Goal: Find specific page/section: Find specific page/section

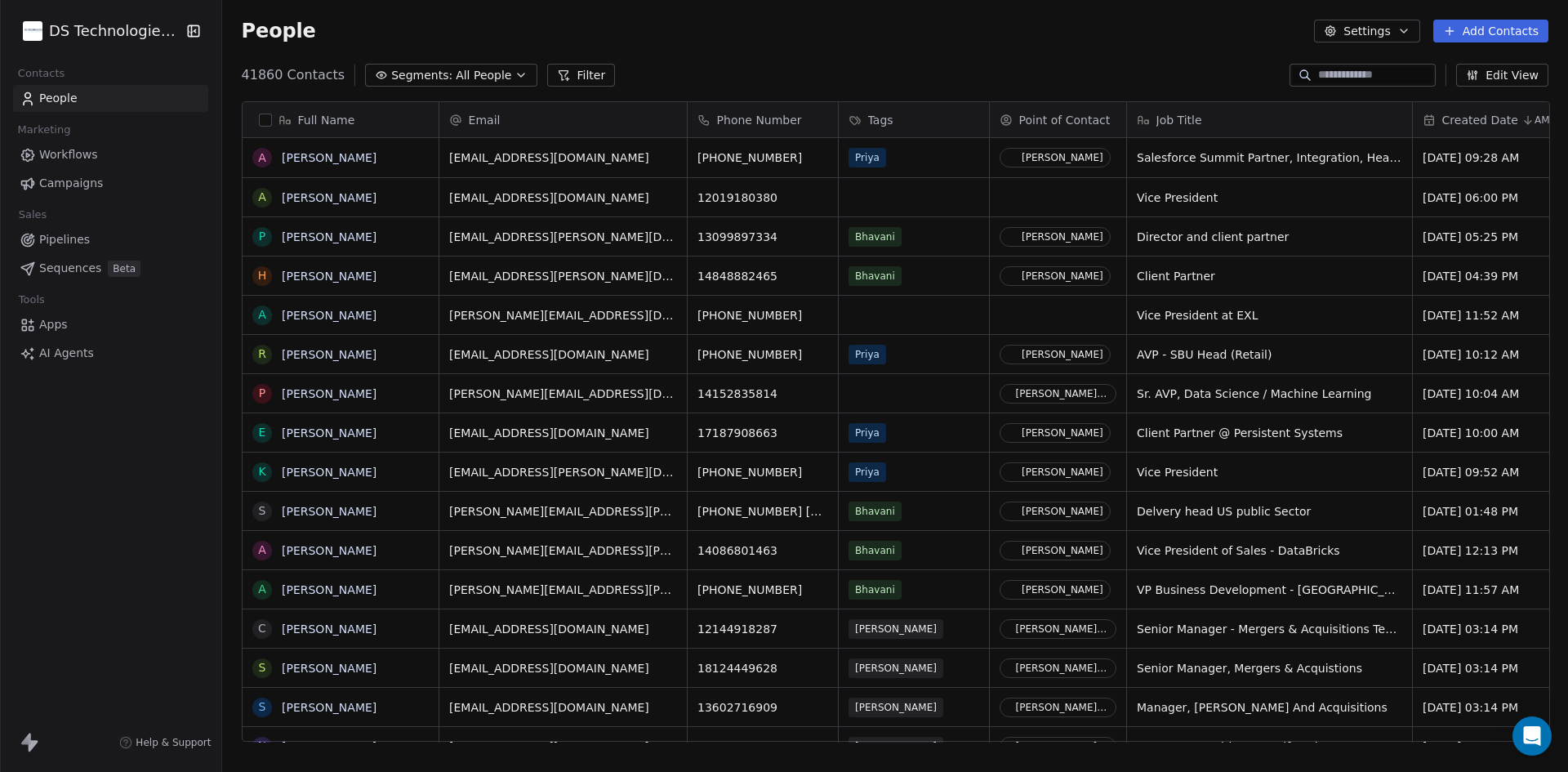
scroll to position [667, 1336]
click at [87, 37] on html "DS Technologies Inc Contacts People Marketing Workflows Campaigns Sales Pipelin…" at bounding box center [784, 386] width 1568 height 772
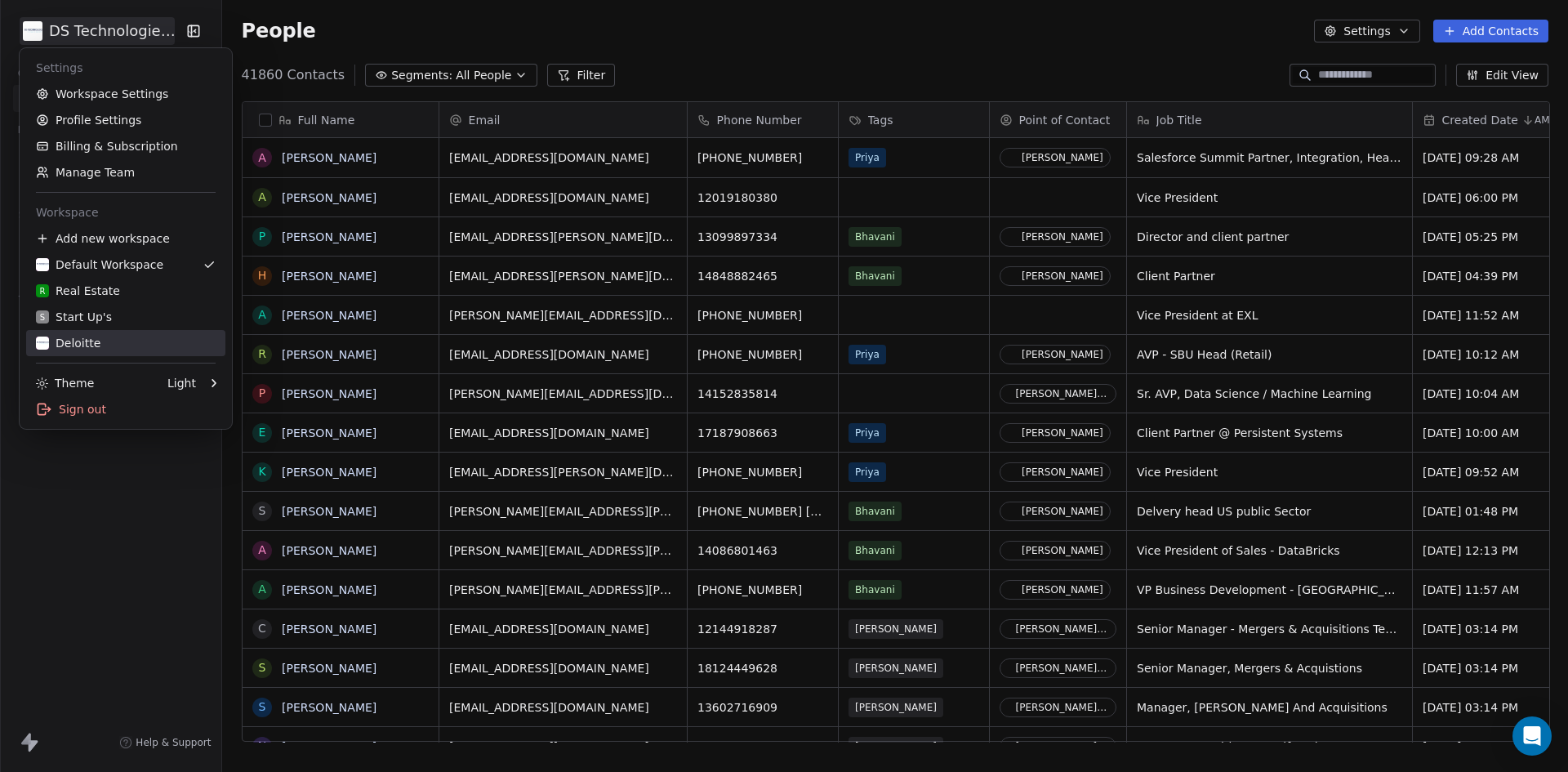
click at [74, 339] on div "Deloitte" at bounding box center [68, 343] width 65 height 17
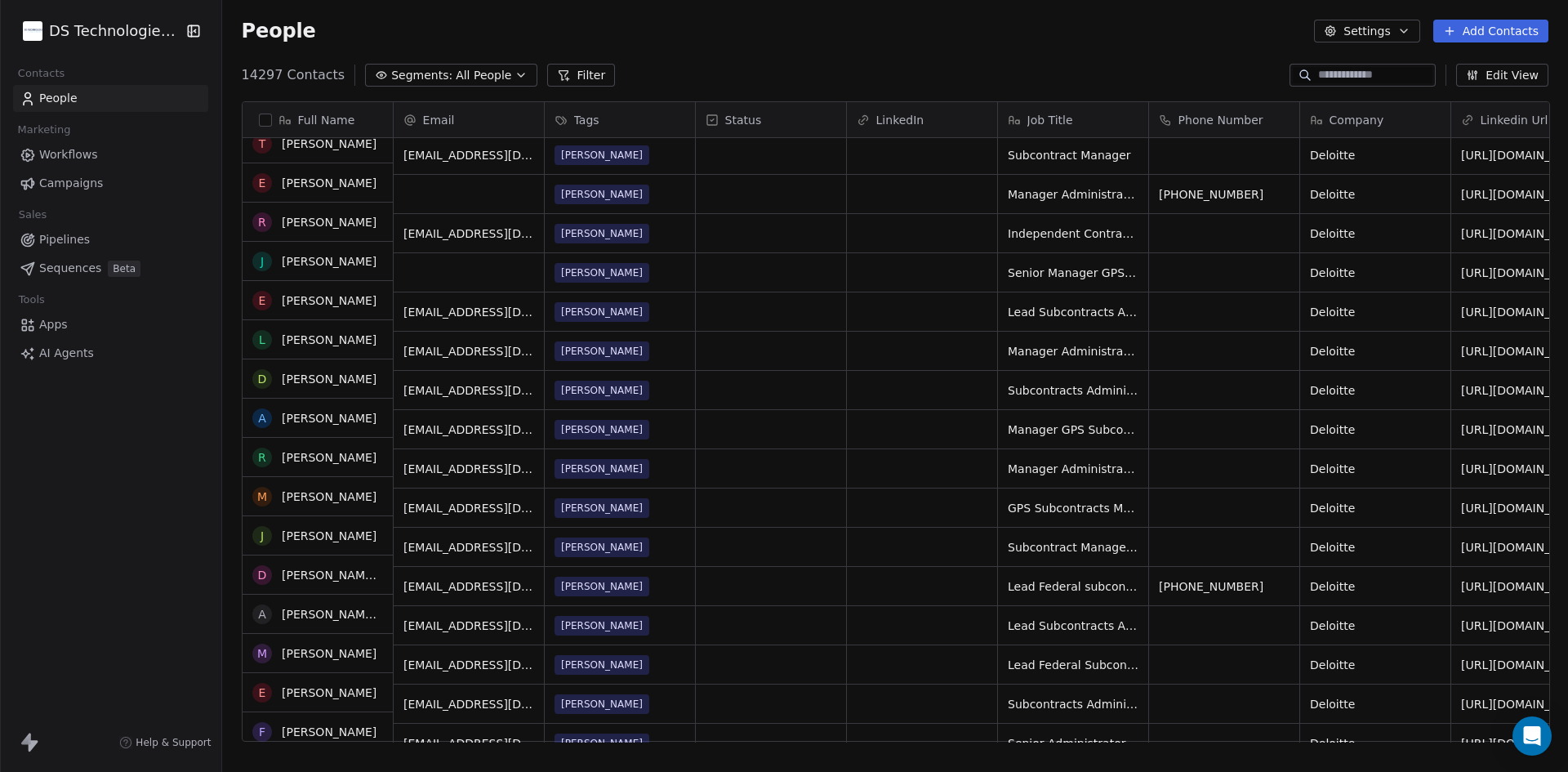
scroll to position [898, 0]
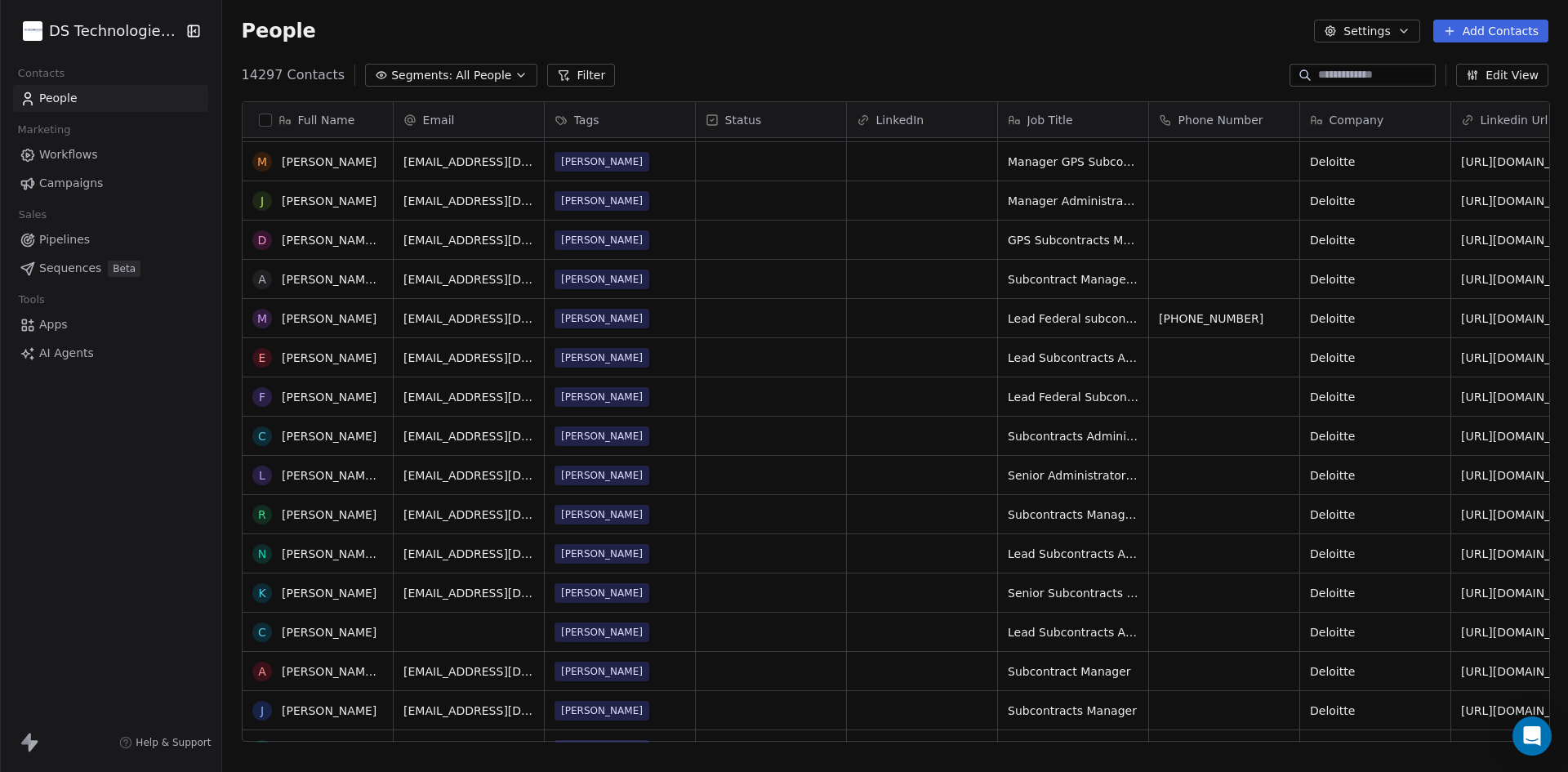
drag, startPoint x: 835, startPoint y: 726, endPoint x: 1251, endPoint y: 746, distance: 416.5
click at [1251, 746] on div "Full Name S [PERSON_NAME] L [PERSON_NAME] B [PERSON_NAME] N [PERSON_NAME] P [PE…" at bounding box center [895, 428] width 1346 height 679
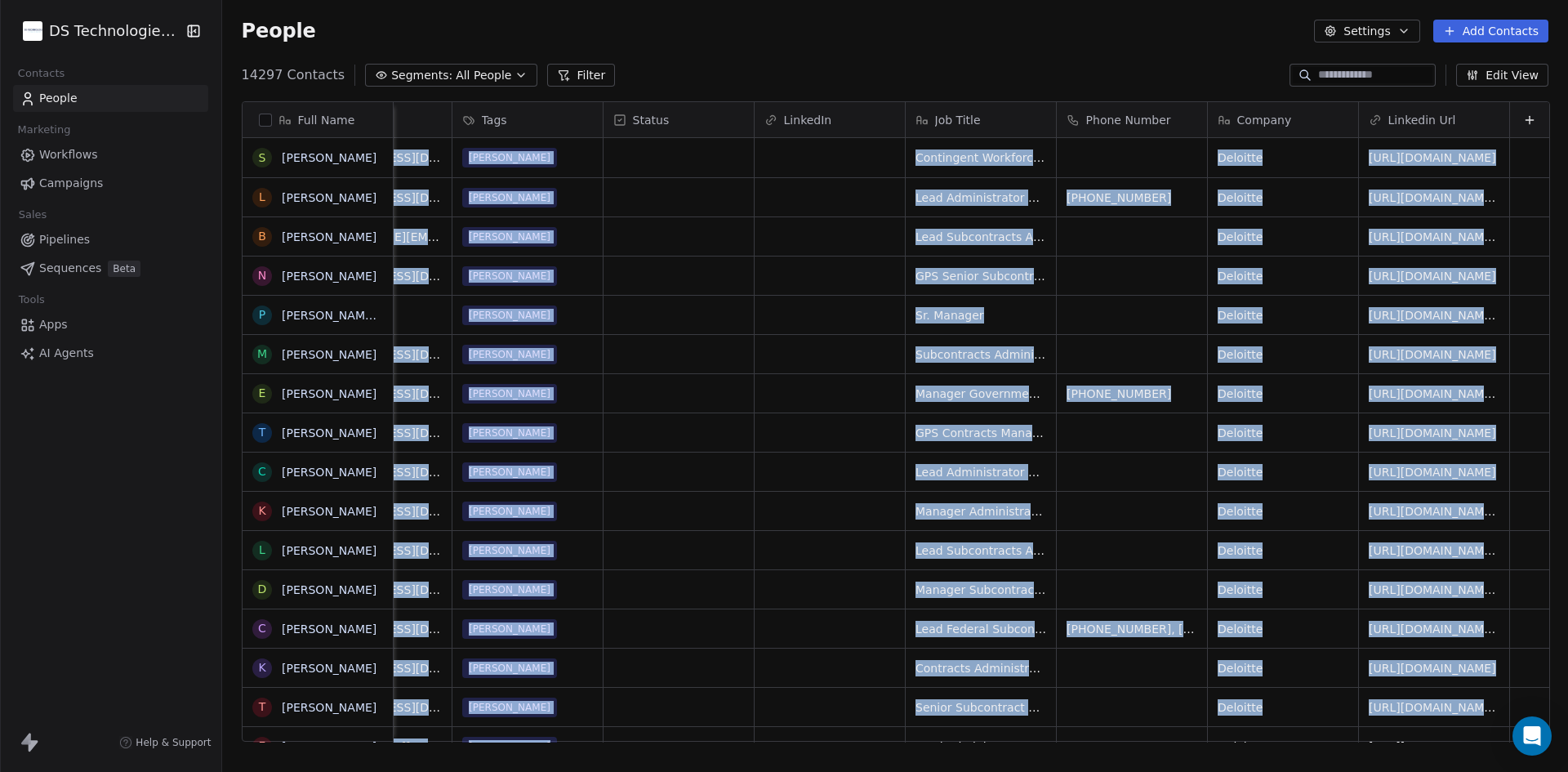
scroll to position [0, 104]
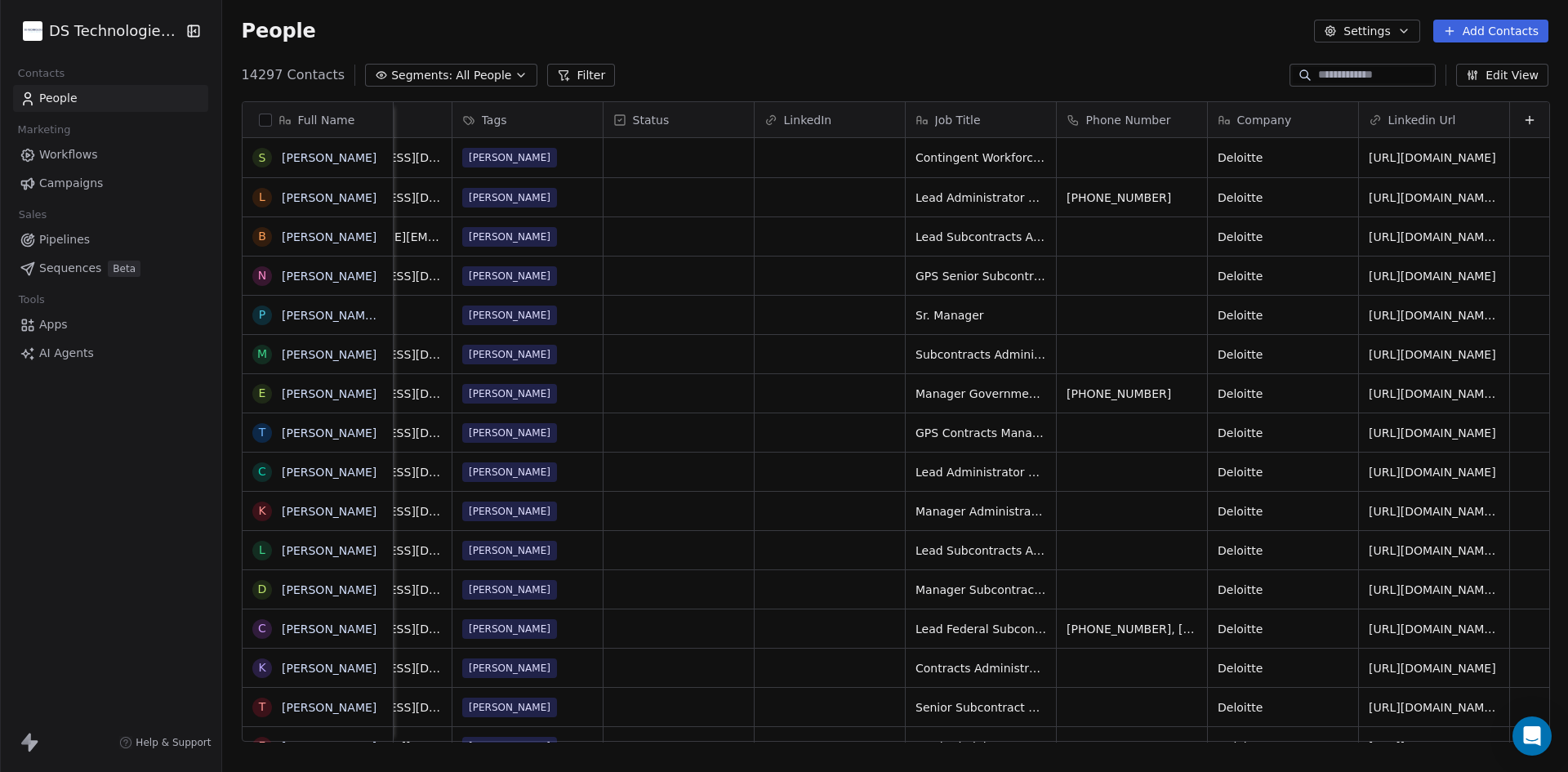
click at [782, 30] on div "People Settings Add Contacts" at bounding box center [895, 31] width 1307 height 23
click at [542, 125] on div "Tags" at bounding box center [525, 120] width 127 height 17
click at [628, 285] on html "DS Technologies Inc Contacts People Marketing Workflows Campaigns Sales Pipelin…" at bounding box center [784, 386] width 1568 height 772
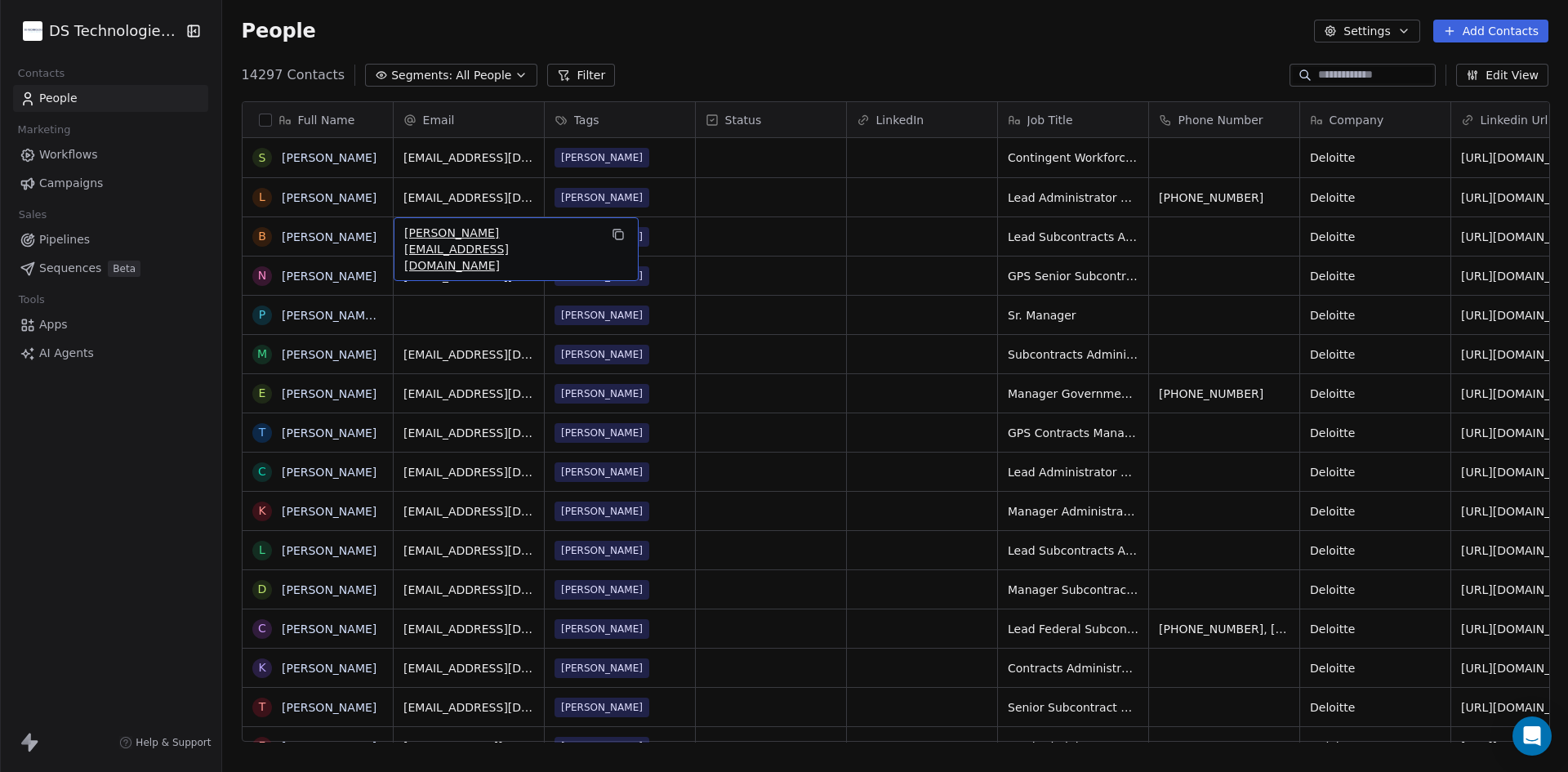
click at [1510, 74] on button "Edit View" at bounding box center [1503, 75] width 93 height 23
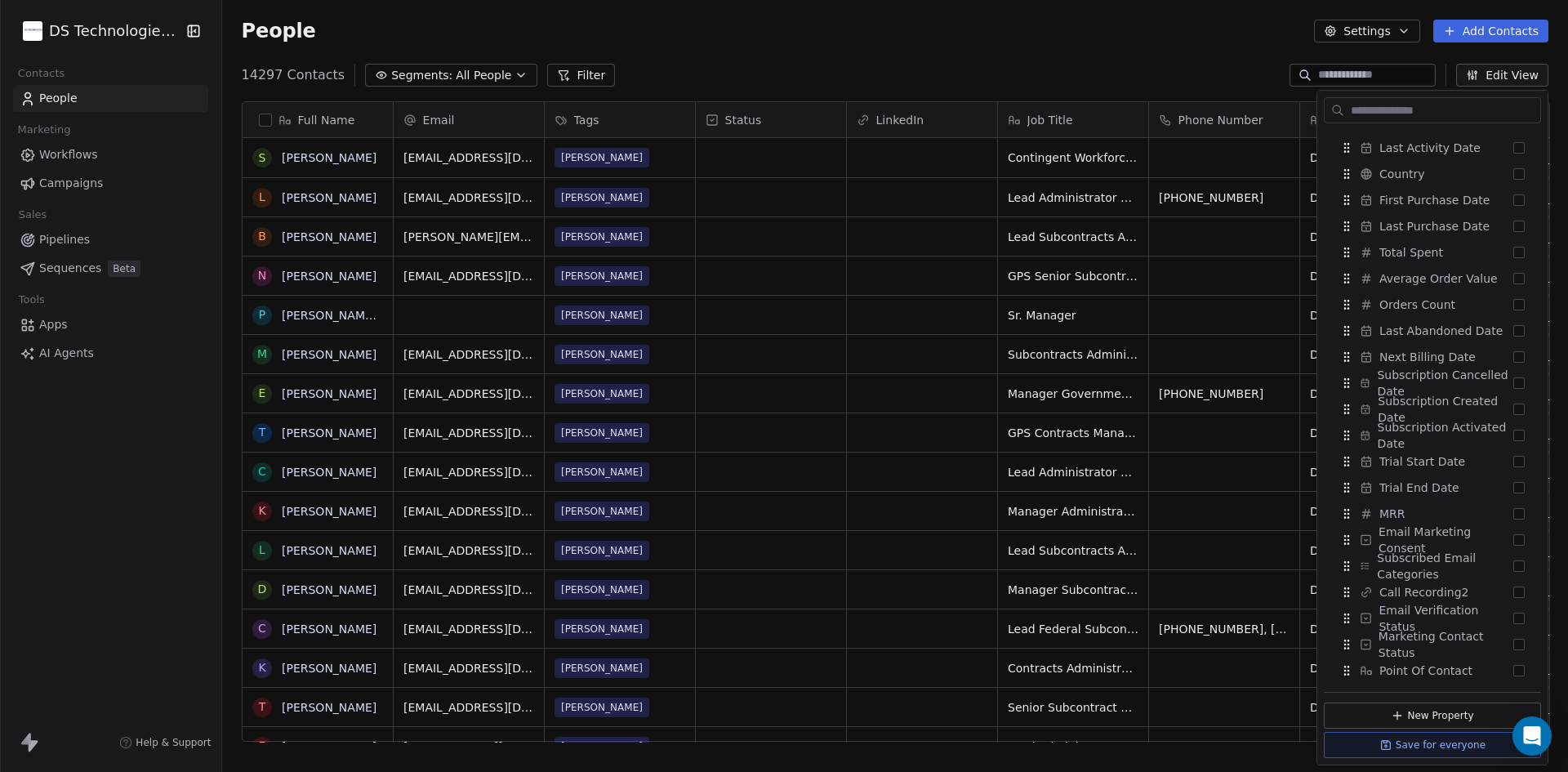
scroll to position [650, 0]
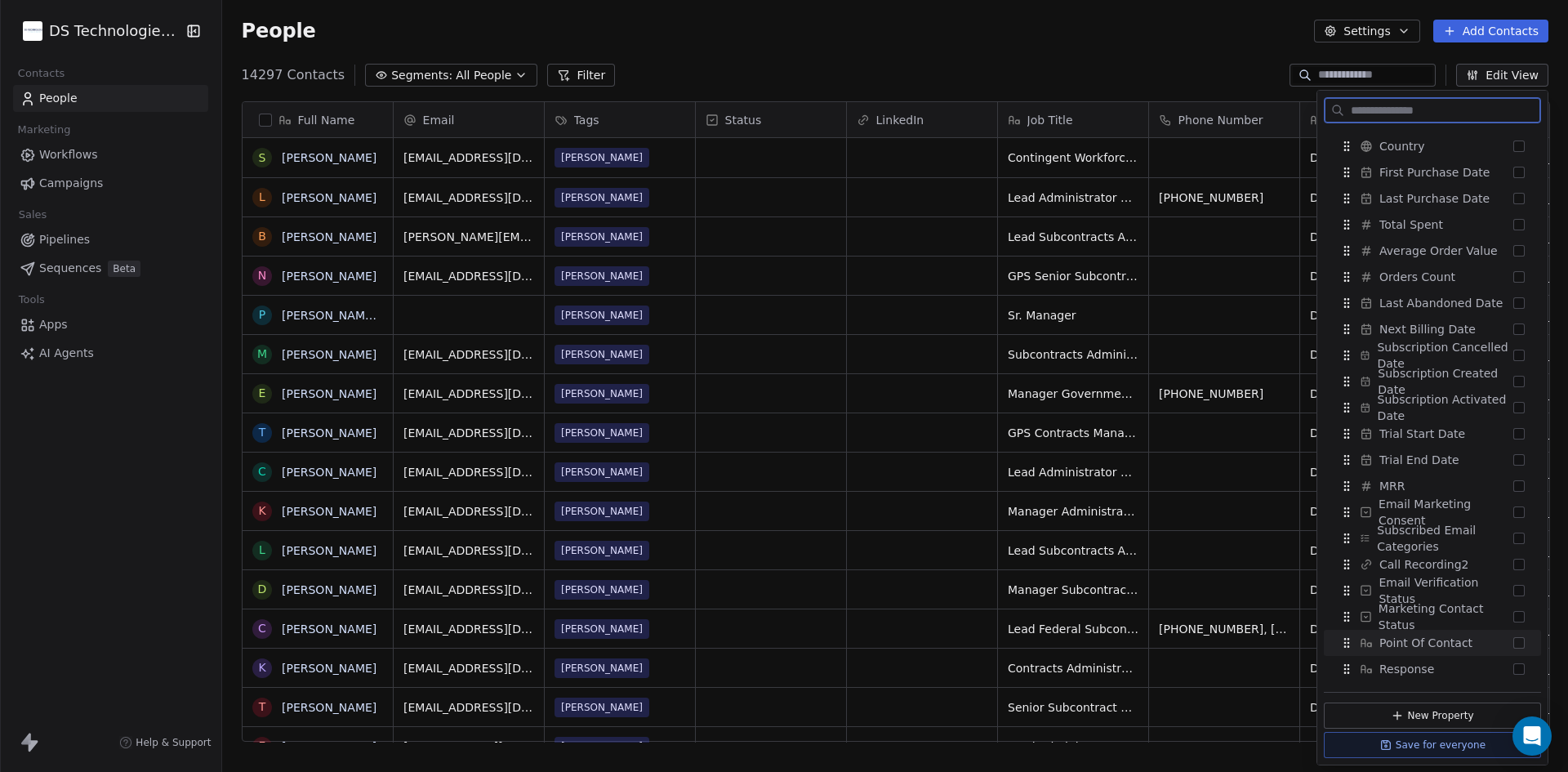
click at [1448, 644] on span "Point Of Contact" at bounding box center [1426, 642] width 94 height 17
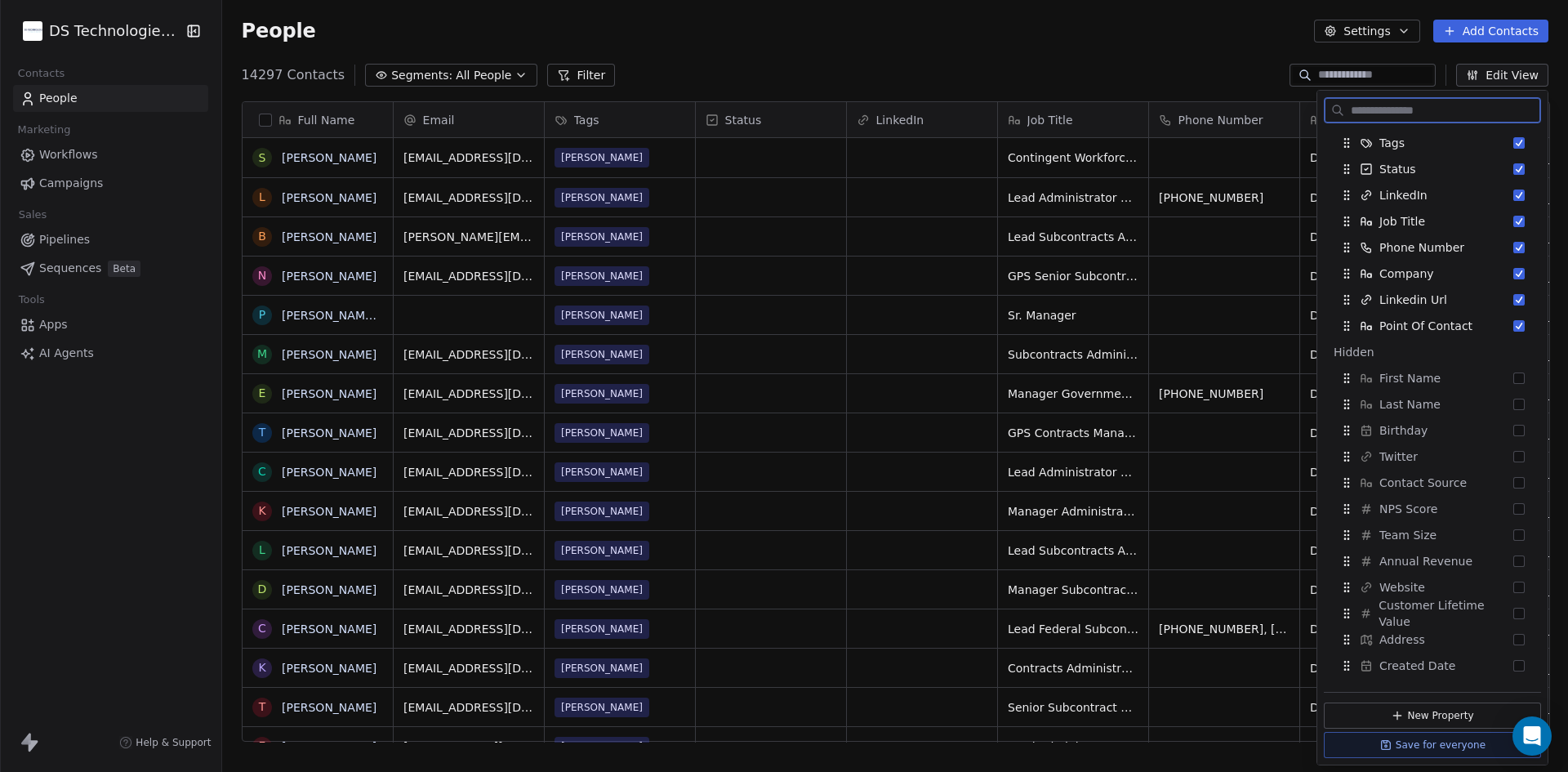
scroll to position [0, 0]
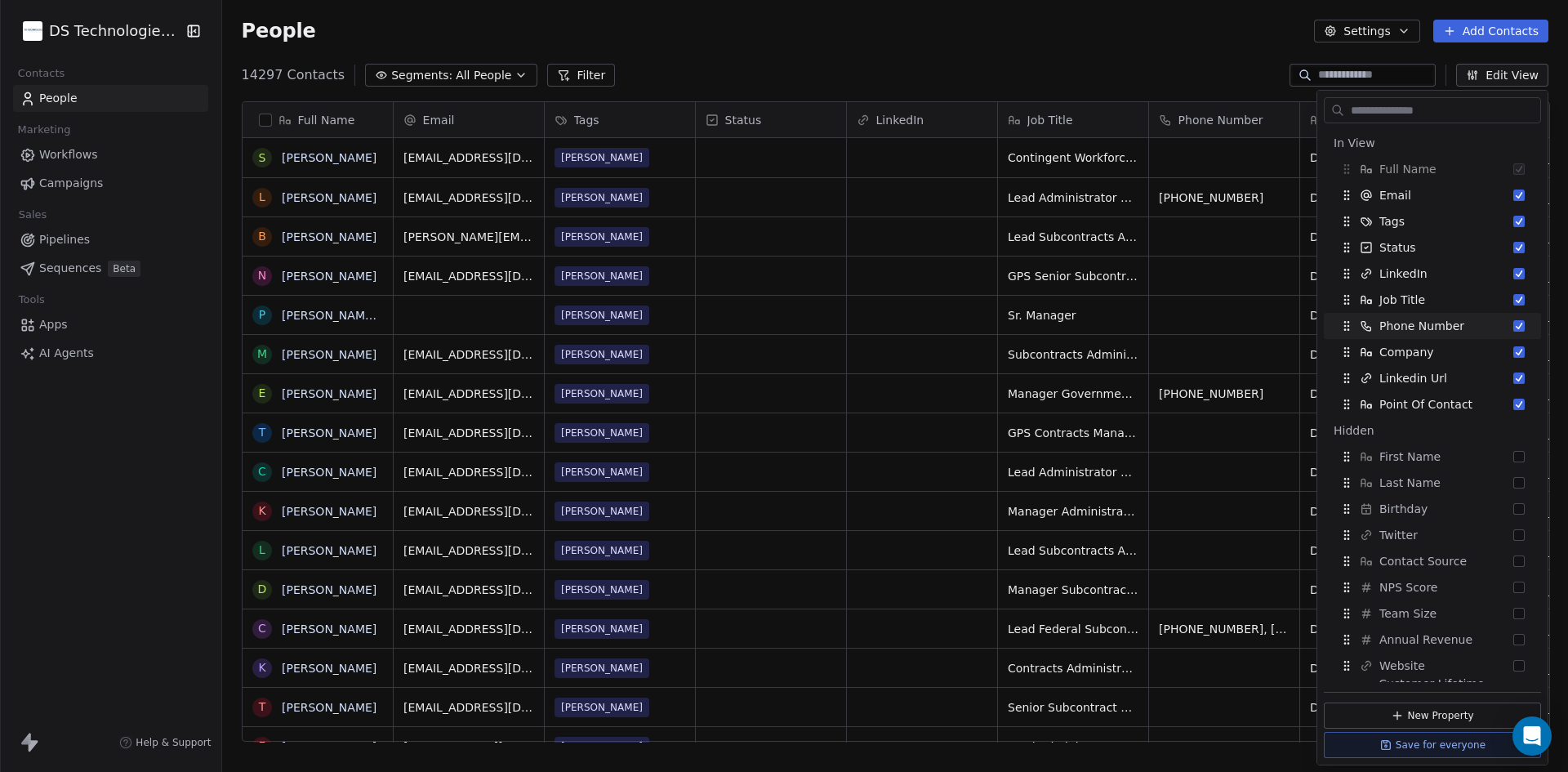
click at [1185, 55] on div "People Settings Add Contacts" at bounding box center [895, 31] width 1346 height 62
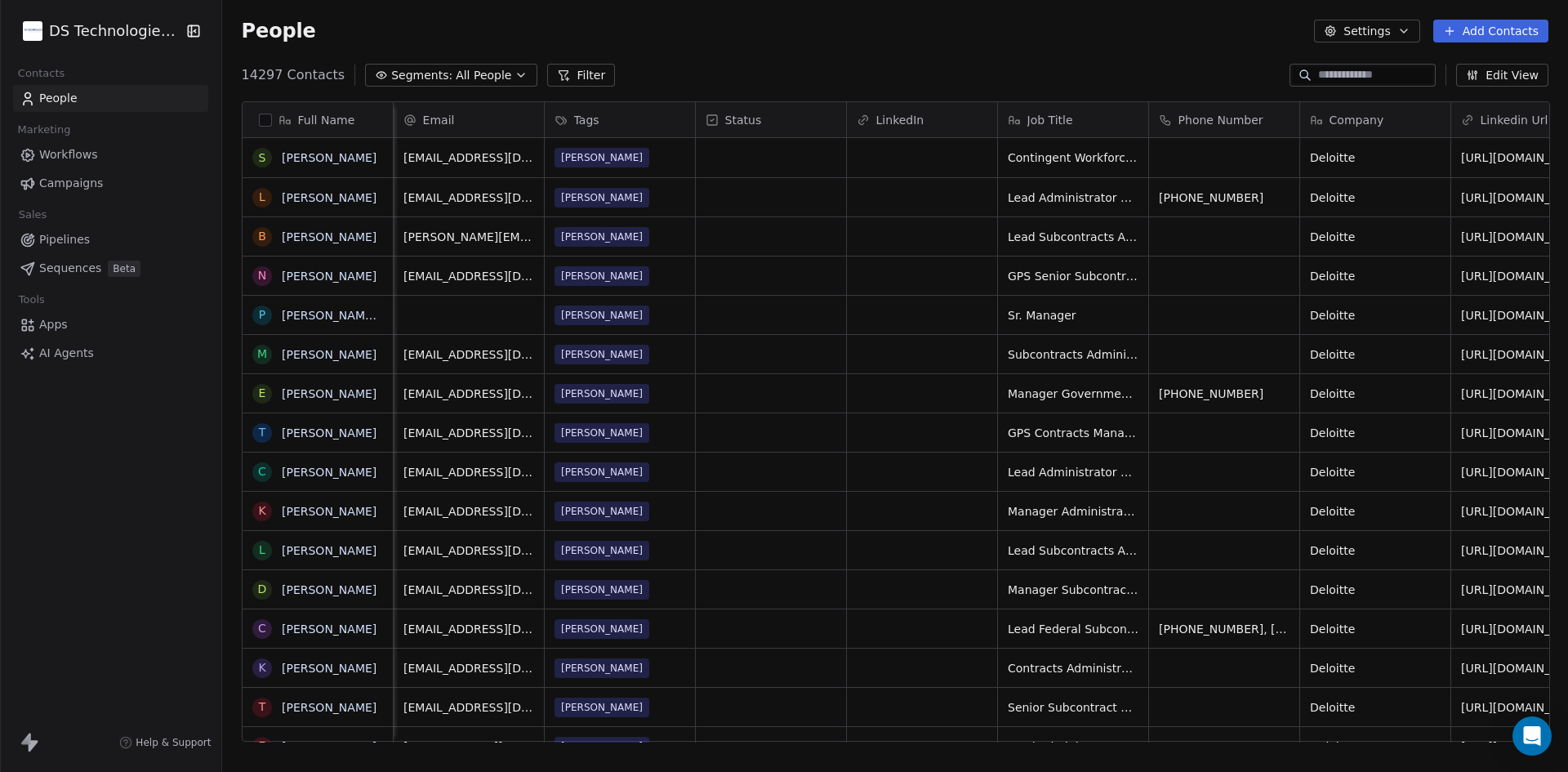
scroll to position [0, 256]
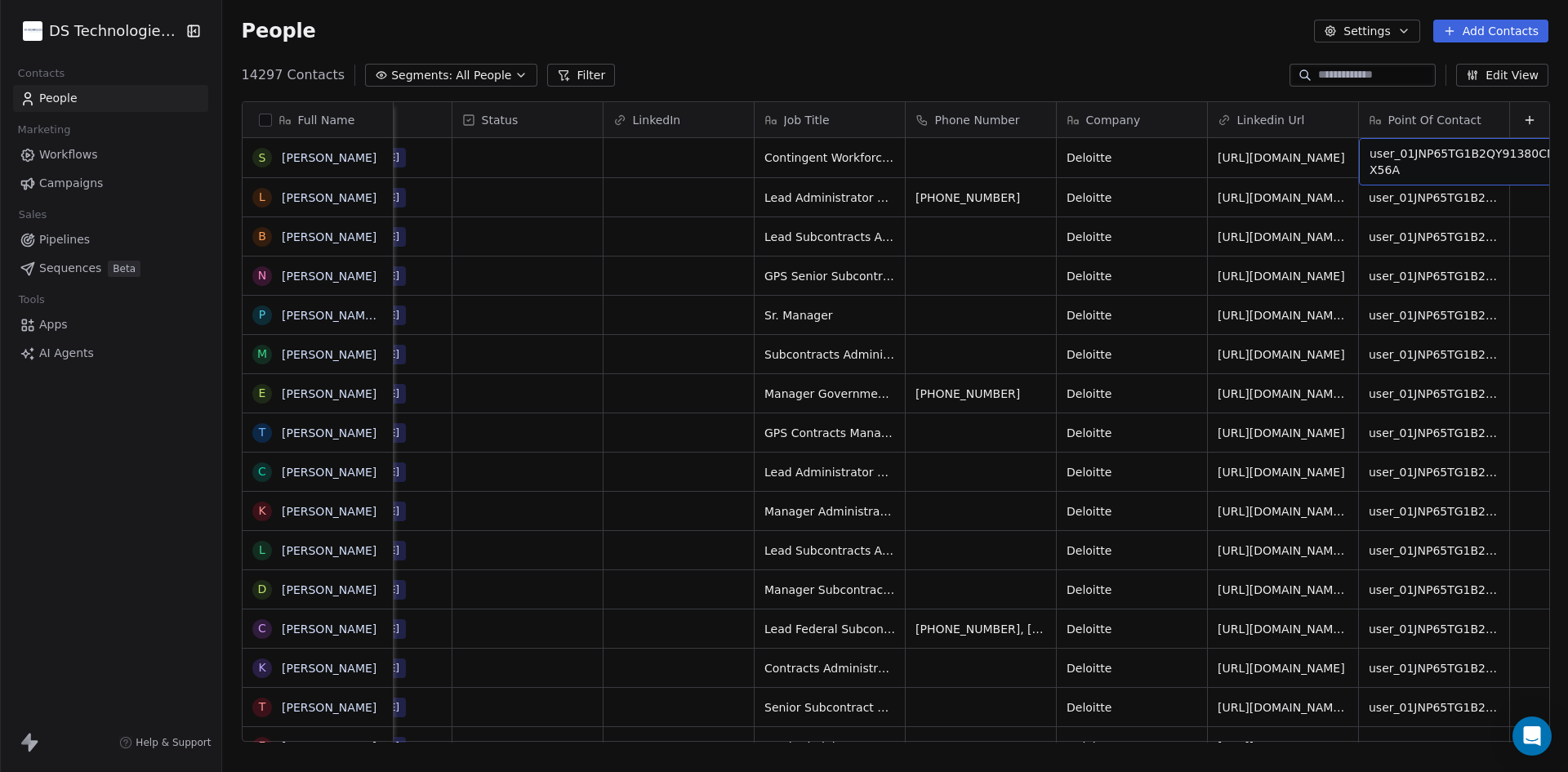
click at [1433, 161] on span "user_01JNP65TG1B2QY91380CNYX56A" at bounding box center [1467, 161] width 194 height 32
click at [1190, 17] on html "DS Technologies Inc Contacts People Marketing Workflows Campaigns Sales Pipelin…" at bounding box center [784, 386] width 1568 height 772
